Goal: Navigation & Orientation: Go to known website

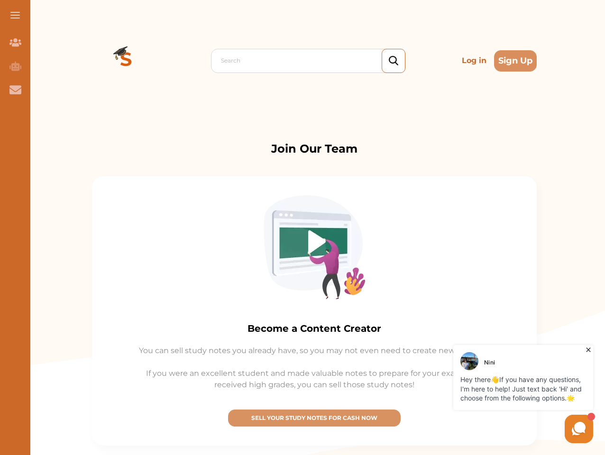
click at [303, 228] on img at bounding box center [314, 247] width 101 height 104
click at [15, 15] on span at bounding box center [14, 15] width 9 height 1
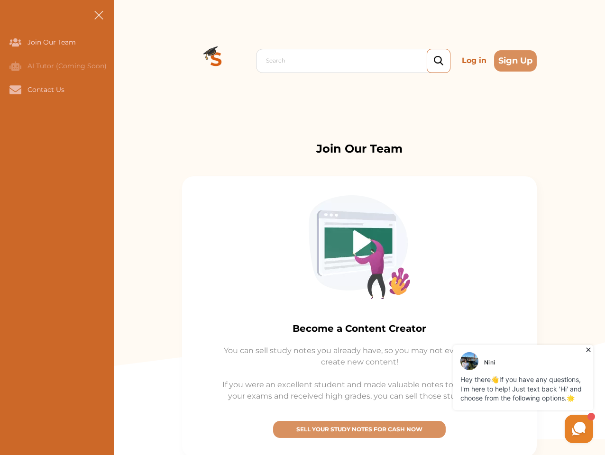
click at [15, 42] on icon "Join Our Team" at bounding box center [15, 42] width 12 height 8
click at [15, 66] on icon "AI Tutor (Coming Soon)" at bounding box center [15, 65] width 12 height 9
click at [15, 90] on icon "Contact Us" at bounding box center [15, 89] width 12 height 9
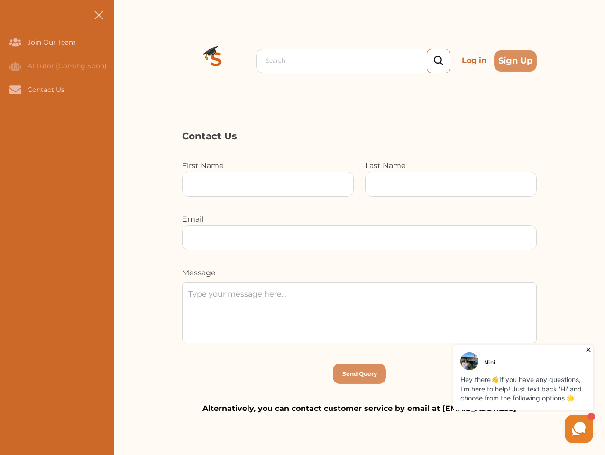
click at [126, 61] on div "Search Log in Sign Up Search Log in Sign Up" at bounding box center [359, 60] width 491 height 121
click at [474, 61] on p "Log in" at bounding box center [474, 60] width 32 height 19
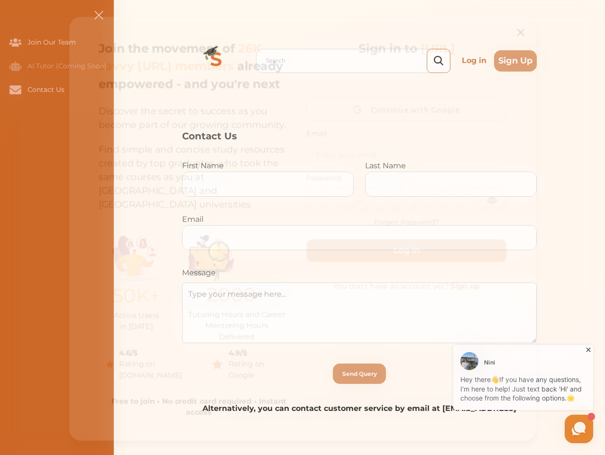
click at [515, 61] on div "Join the movement of 26K savvy [URL] members already empowered - and you're nex…" at bounding box center [303, 229] width 484 height 440
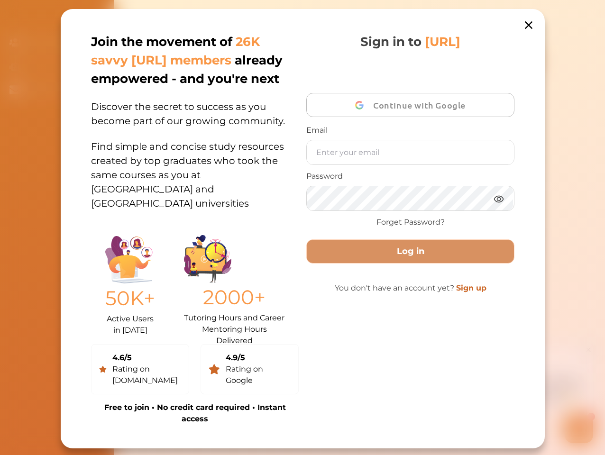
click at [314, 418] on div "Sign in to [URL] Continue with Google Email Password Forget Password? Log in Yo…" at bounding box center [410, 229] width 208 height 392
